Goal: Contribute content

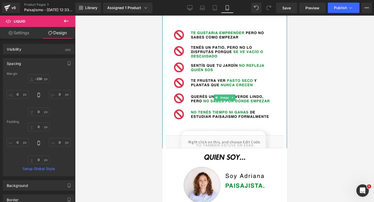
scroll to position [866, 0]
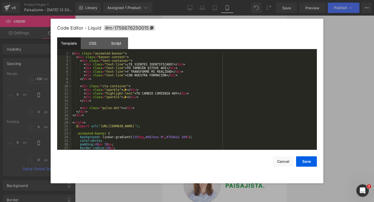
click at [196, 0] on div "Liquid You are previewing how the will restyle your page. You can not edit Elem…" at bounding box center [187, 0] width 374 height 0
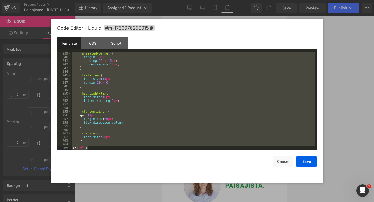
drag, startPoint x: 72, startPoint y: 54, endPoint x: 203, endPoint y: 202, distance: 197.3
click at [203, 202] on body "Liquid You are previewing how the will restyle your page. You can not edit Elem…" at bounding box center [187, 101] width 374 height 202
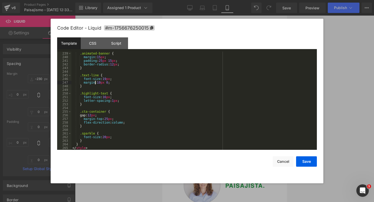
click at [95, 82] on div ".animated-banner { margin : 15 px ; padding : 25 px 15 px ; border-radius : 12 …" at bounding box center [192, 104] width 243 height 105
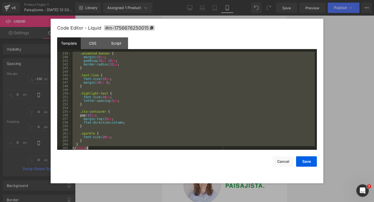
click at [95, 82] on div ".animated-banner { margin : 15 px ; padding : 25 px 15 px ; border-radius : 12 …" at bounding box center [192, 104] width 243 height 105
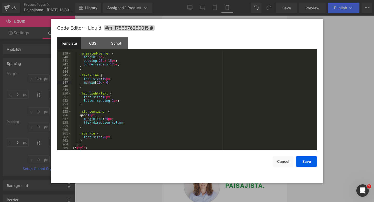
click at [95, 82] on div ".animated-banner { margin : 15 px ; padding : 25 px 15 px ; border-radius : 12 …" at bounding box center [192, 104] width 243 height 105
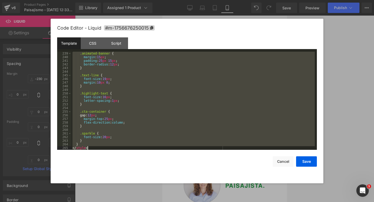
click at [95, 82] on div ".animated-banner { margin : 15 px ; padding : 25 px 15 px ; border-radius : 12 …" at bounding box center [192, 104] width 243 height 105
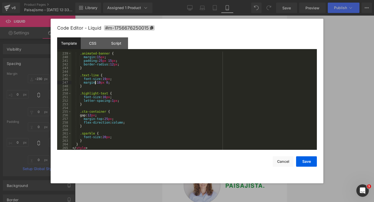
click at [95, 82] on div ".animated-banner { margin : 15 px ; padding : 25 px 15 px ; border-radius : 12 …" at bounding box center [192, 104] width 243 height 105
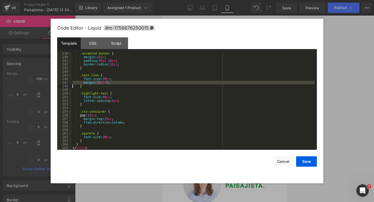
click at [95, 82] on div ".animated-banner { margin : 15 px ; padding : 25 px 15 px ; border-radius : 12 …" at bounding box center [192, 104] width 243 height 105
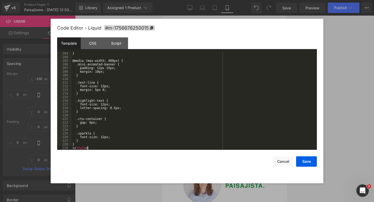
scroll to position [735, 0]
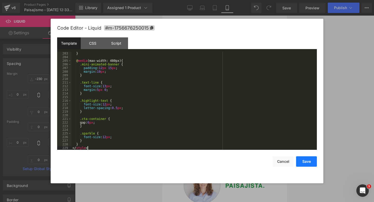
click at [303, 159] on button "Save" at bounding box center [306, 161] width 21 height 10
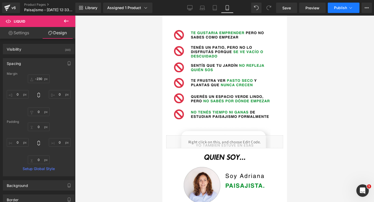
click at [333, 4] on button "Publish" at bounding box center [344, 8] width 32 height 10
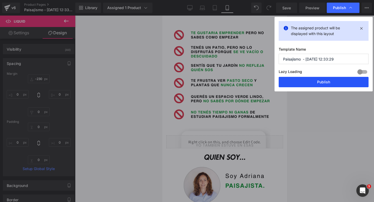
click at [313, 82] on button "Publish" at bounding box center [324, 82] width 90 height 10
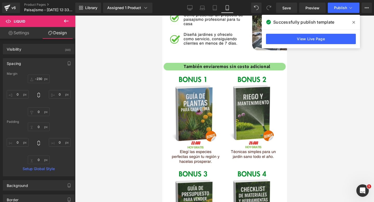
scroll to position [639, 0]
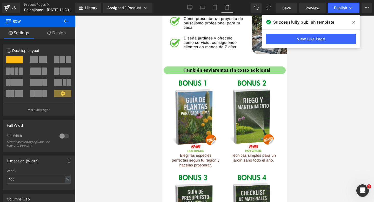
click at [67, 21] on icon at bounding box center [66, 21] width 6 height 6
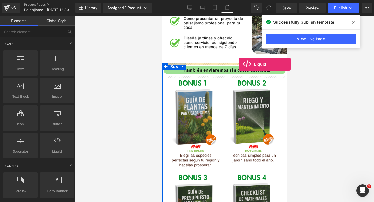
drag, startPoint x: 220, startPoint y: 173, endPoint x: 238, endPoint y: 64, distance: 110.7
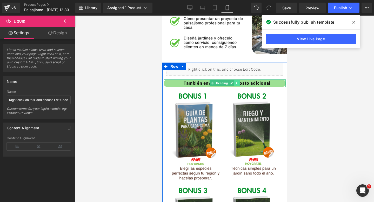
click at [238, 84] on icon at bounding box center [236, 83] width 3 height 3
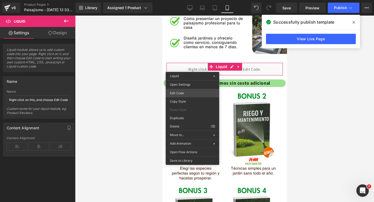
click at [186, 0] on div "Liquid You are previewing how the will restyle your page. You can not edit Elem…" at bounding box center [187, 0] width 374 height 0
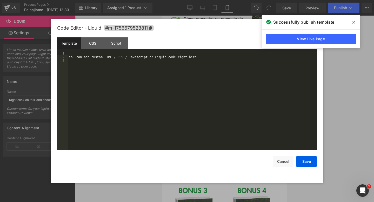
click at [185, 92] on div "You can add custom HTML / CSS / Javascript or Liquid code right here." at bounding box center [192, 104] width 249 height 105
drag, startPoint x: 114, startPoint y: 64, endPoint x: 108, endPoint y: 49, distance: 16.5
click at [108, 49] on div "Template CSS Script Data 1 2 3 You can add custom HTML / CSS / Javascript or Li…" at bounding box center [187, 93] width 260 height 112
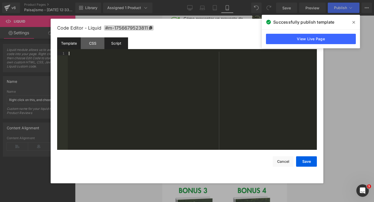
scroll to position [771, 0]
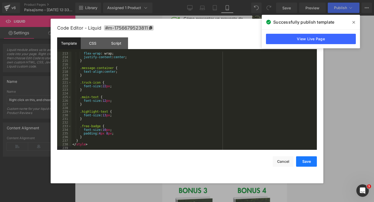
click at [309, 160] on button "Save" at bounding box center [306, 161] width 21 height 10
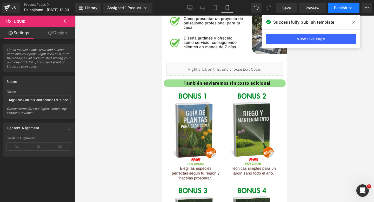
click at [339, 8] on span "Publish" at bounding box center [340, 8] width 13 height 4
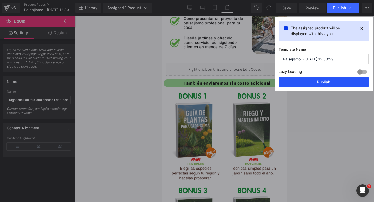
click at [291, 80] on button "Publish" at bounding box center [324, 82] width 90 height 10
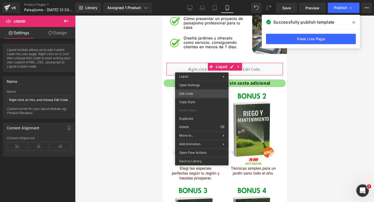
click at [191, 0] on div "Liquid You are previewing how the will restyle your page. You can not edit Elem…" at bounding box center [187, 0] width 374 height 0
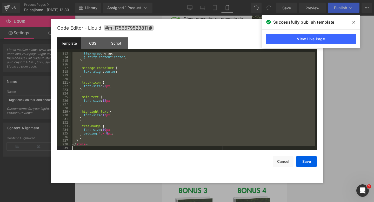
drag, startPoint x: 72, startPoint y: 55, endPoint x: 170, endPoint y: 202, distance: 176.6
click at [170, 202] on body "Liquid You are previewing how the will restyle your page. You can not edit Elem…" at bounding box center [187, 101] width 374 height 202
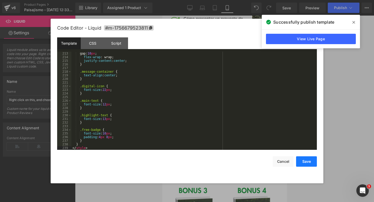
click at [308, 159] on button "Save" at bounding box center [306, 161] width 21 height 10
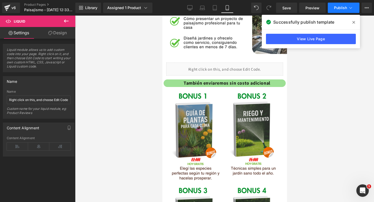
click at [345, 6] on span "Publish" at bounding box center [340, 8] width 13 height 4
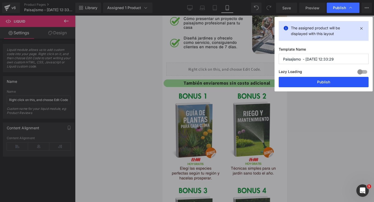
click at [306, 79] on button "Publish" at bounding box center [324, 82] width 90 height 10
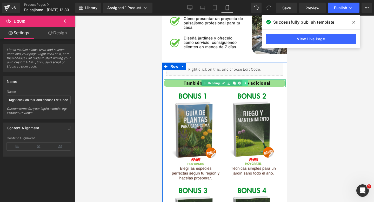
click at [245, 84] on icon at bounding box center [244, 83] width 3 height 3
click at [238, 82] on link at bounding box center [236, 83] width 5 height 6
click at [238, 83] on icon at bounding box center [239, 83] width 3 height 3
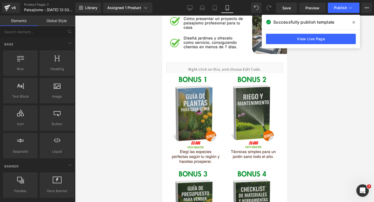
click at [354, 19] on span at bounding box center [354, 22] width 8 height 8
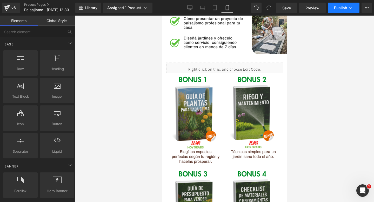
click at [342, 5] on button "Publish" at bounding box center [344, 8] width 32 height 10
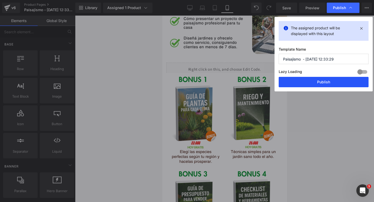
click at [305, 79] on button "Publish" at bounding box center [324, 82] width 90 height 10
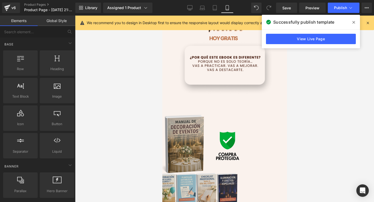
click at [353, 21] on icon at bounding box center [354, 22] width 3 height 4
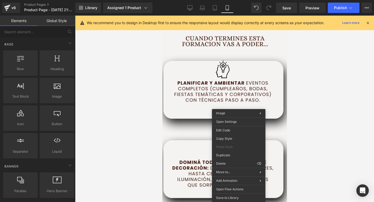
scroll to position [709, 0]
